Goal: Task Accomplishment & Management: Use online tool/utility

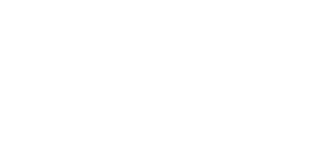
click at [179, 101] on icon at bounding box center [167, 76] width 52 height 52
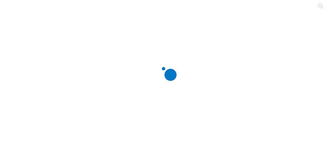
click at [71, 76] on div at bounding box center [167, 75] width 330 height 151
